Goal: Answer question/provide support: Answer question/provide support

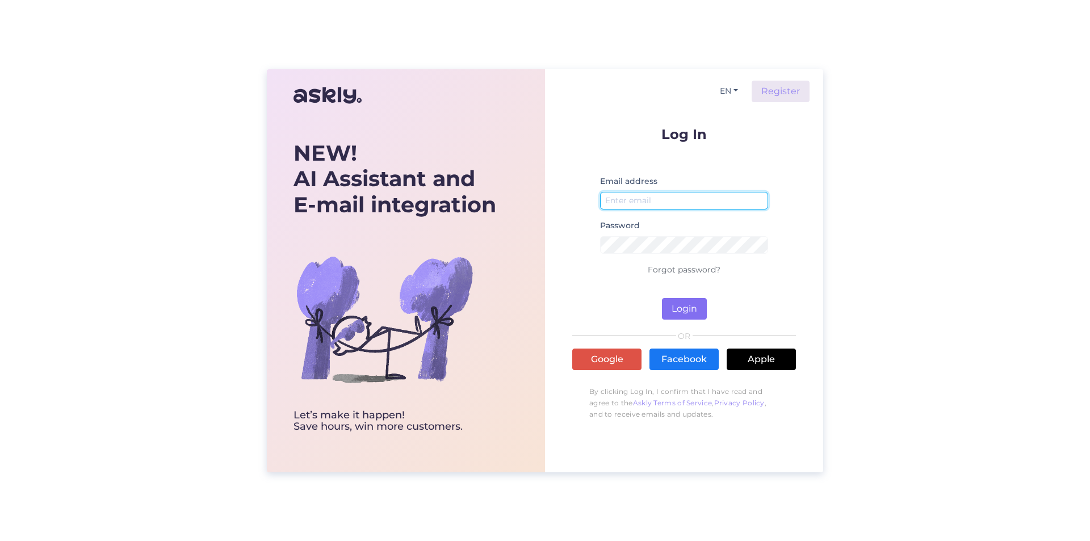
type input "[EMAIL_ADDRESS][DOMAIN_NAME]"
click at [689, 312] on button "Login" at bounding box center [684, 309] width 45 height 22
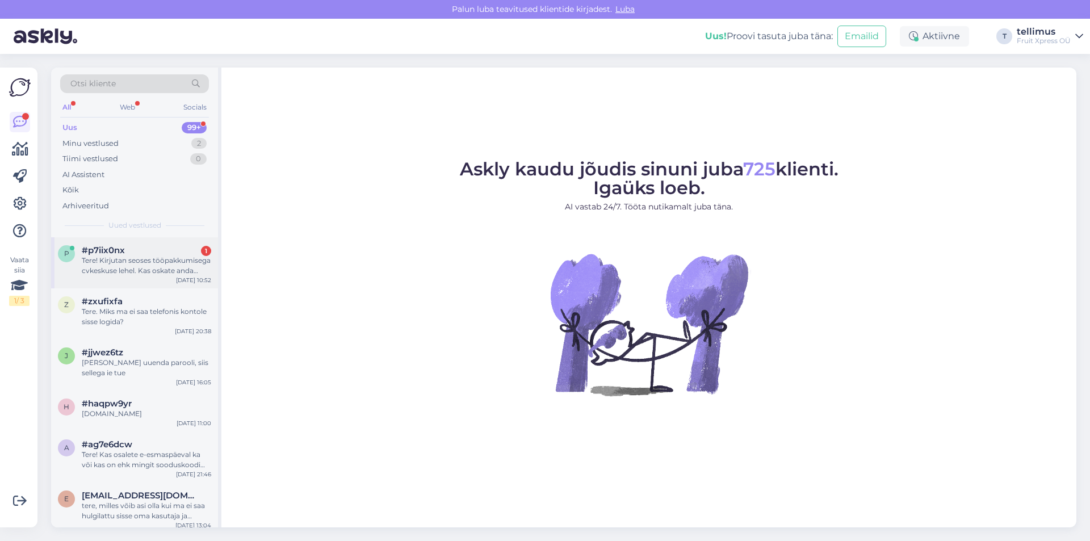
click at [144, 257] on div "Tere! Kirjutan seoses tööpakkumisega cvkeskuse lehel. Kas oskate anda kellegi k…" at bounding box center [146, 266] width 129 height 20
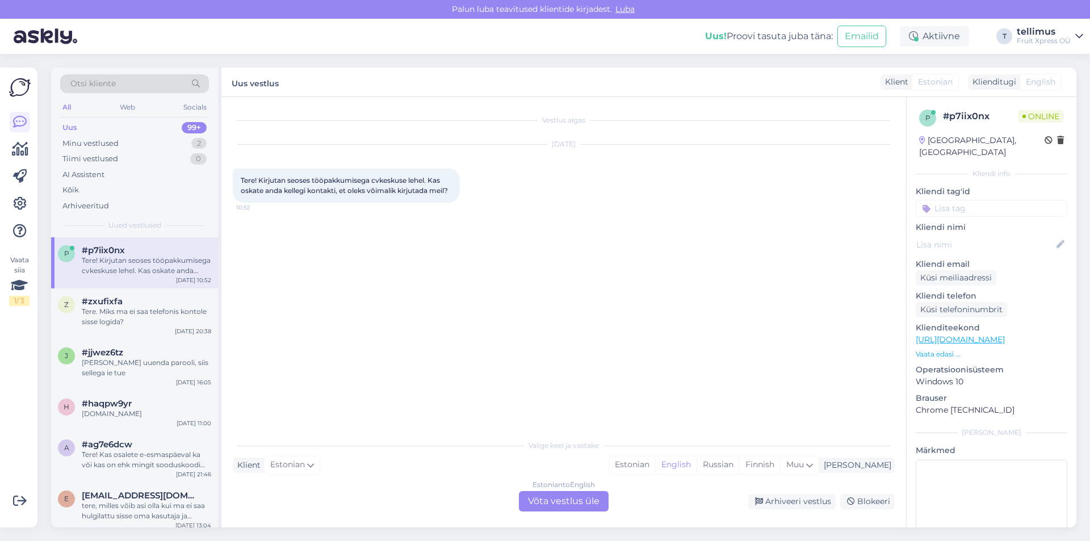
click at [575, 496] on div "Estonian to English Võta vestlus üle" at bounding box center [564, 501] width 90 height 20
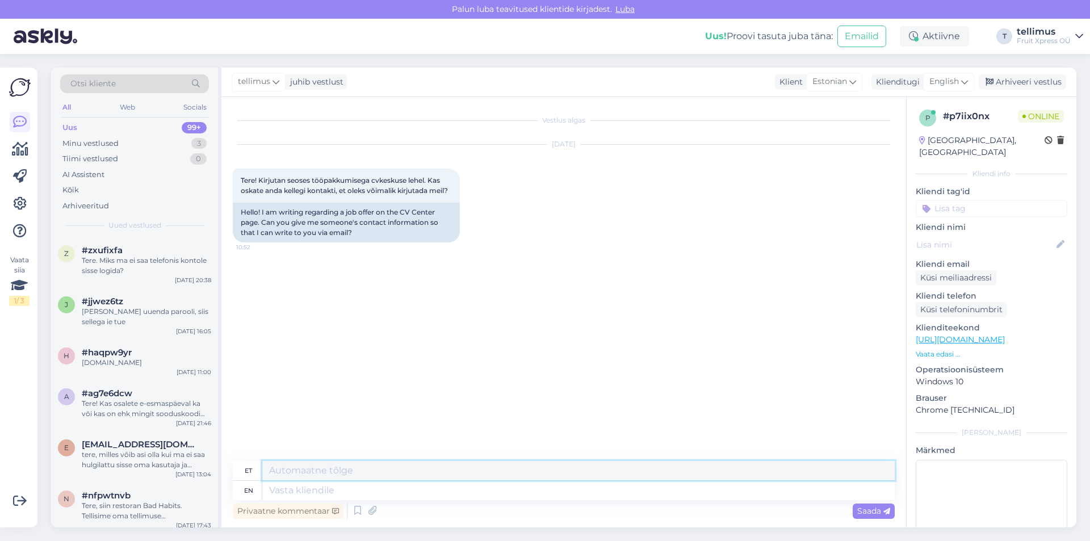
click at [446, 472] on textarea at bounding box center [578, 470] width 633 height 19
type textarea "Tere, kõik andmed on töökuulutuses olemas."
click at [872, 512] on span "Saada" at bounding box center [873, 511] width 33 height 10
drag, startPoint x: 474, startPoint y: 468, endPoint x: 245, endPoint y: 479, distance: 229.1
click at [245, 479] on div "et Tere, kõik andmed on töökuulutuses olemas." at bounding box center [564, 471] width 662 height 20
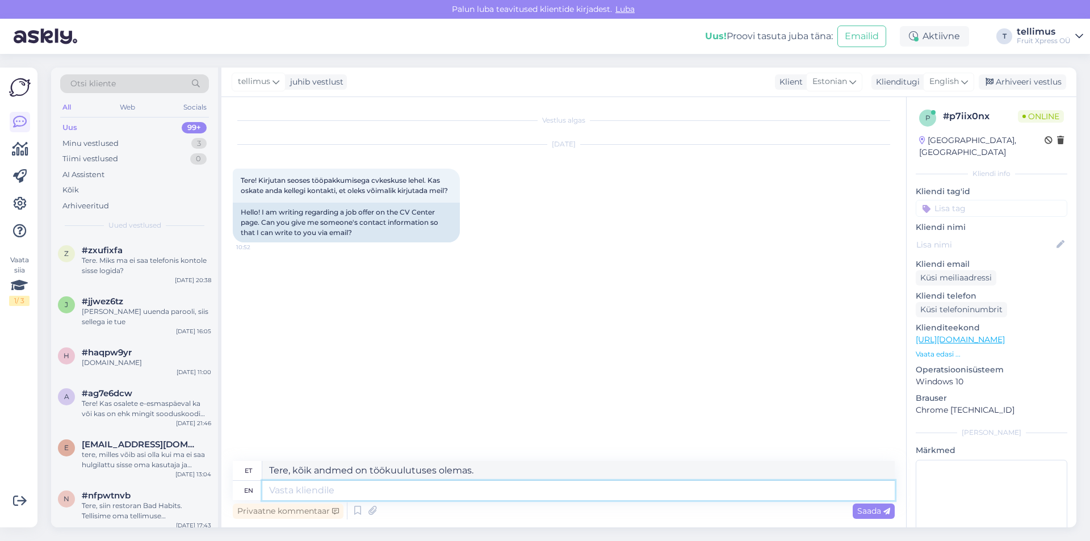
click at [355, 493] on textarea at bounding box center [578, 490] width 633 height 19
paste textarea "Tere, kõik andmed on töökuulutuses olemas."
type textarea "Tere, kõik andmed on töökuulutuses olemas."
type textarea "Tere, kõik andmed on töökuulutused olemas."
type textarea "Tere, kõik andmed on töökuulutuses olemas."
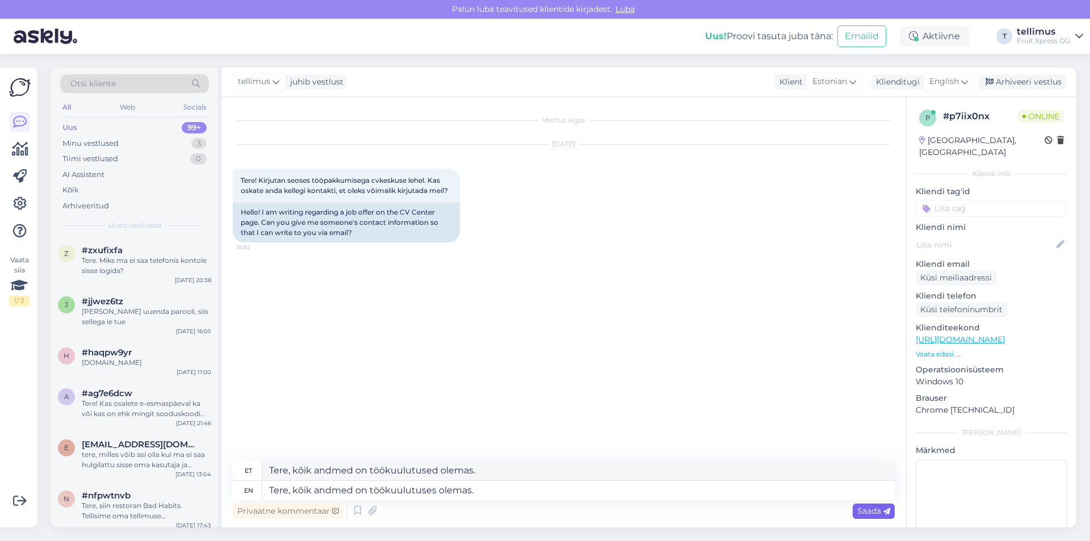
click at [861, 511] on span "Saada" at bounding box center [873, 511] width 33 height 10
